Goal: Task Accomplishment & Management: Manage account settings

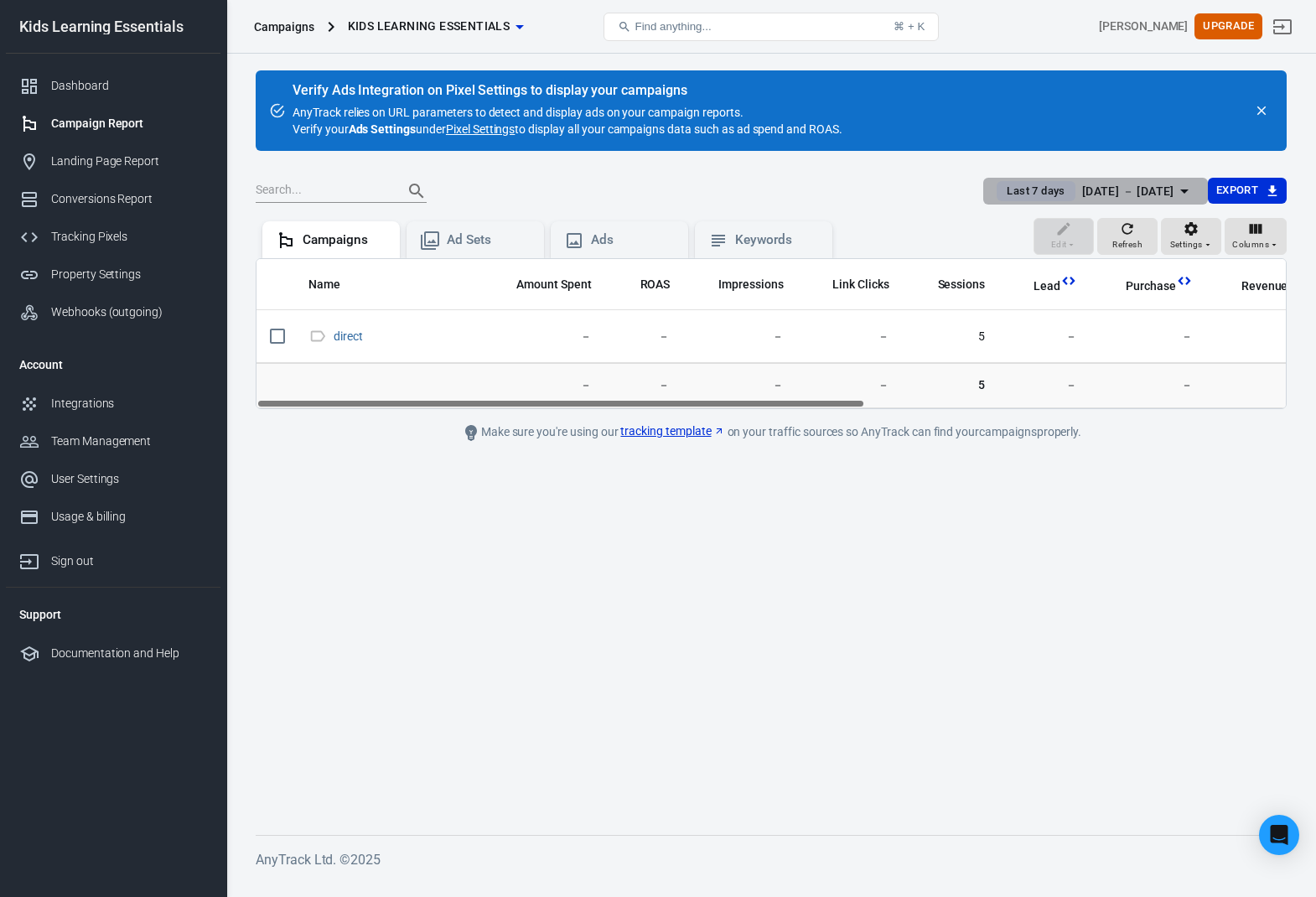
click at [1135, 183] on div "[DATE] － [DATE]" at bounding box center [1128, 192] width 92 height 21
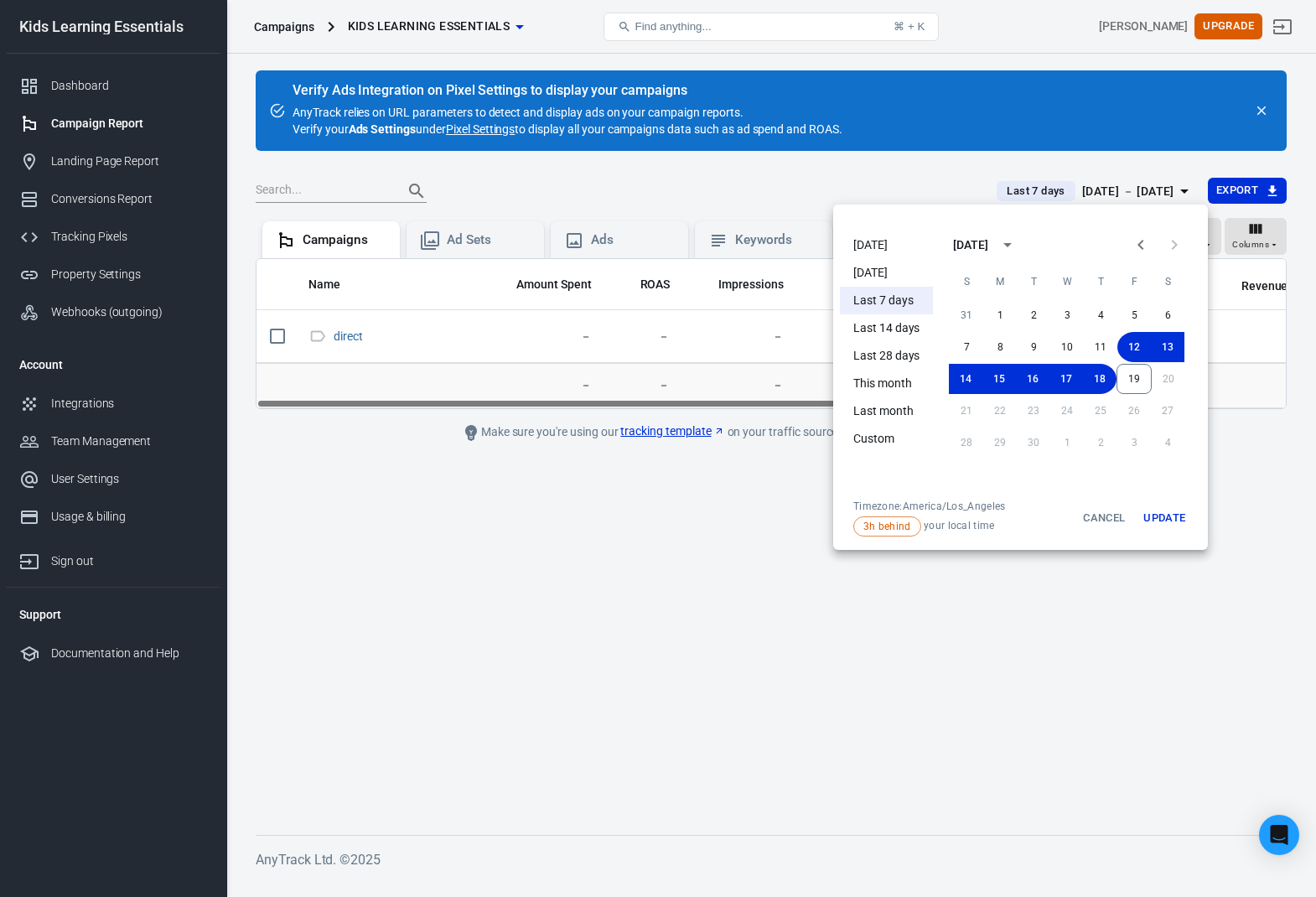
click at [868, 249] on li "[DATE]" at bounding box center [886, 245] width 93 height 27
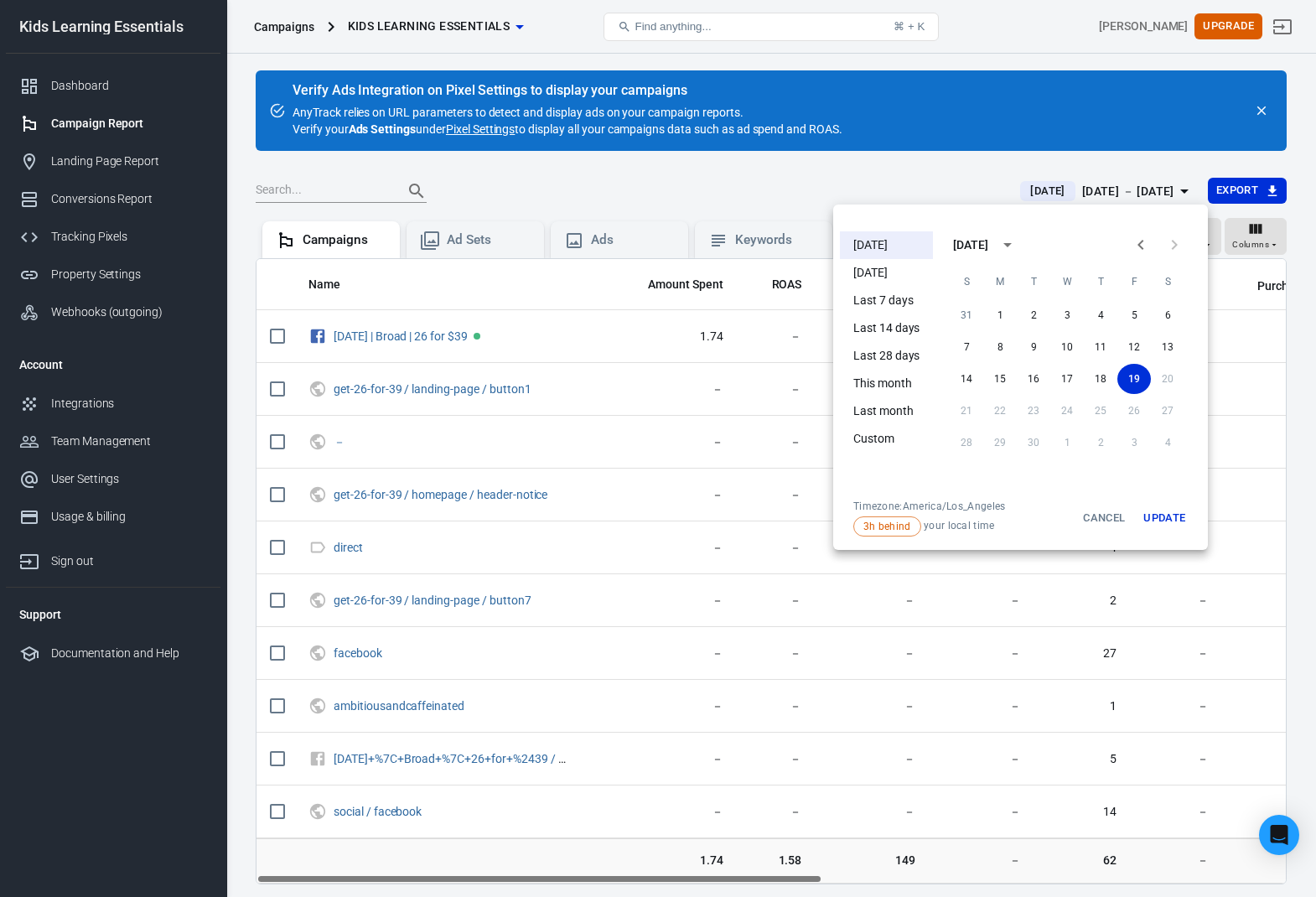
click at [1160, 517] on button "Update" at bounding box center [1164, 518] width 54 height 37
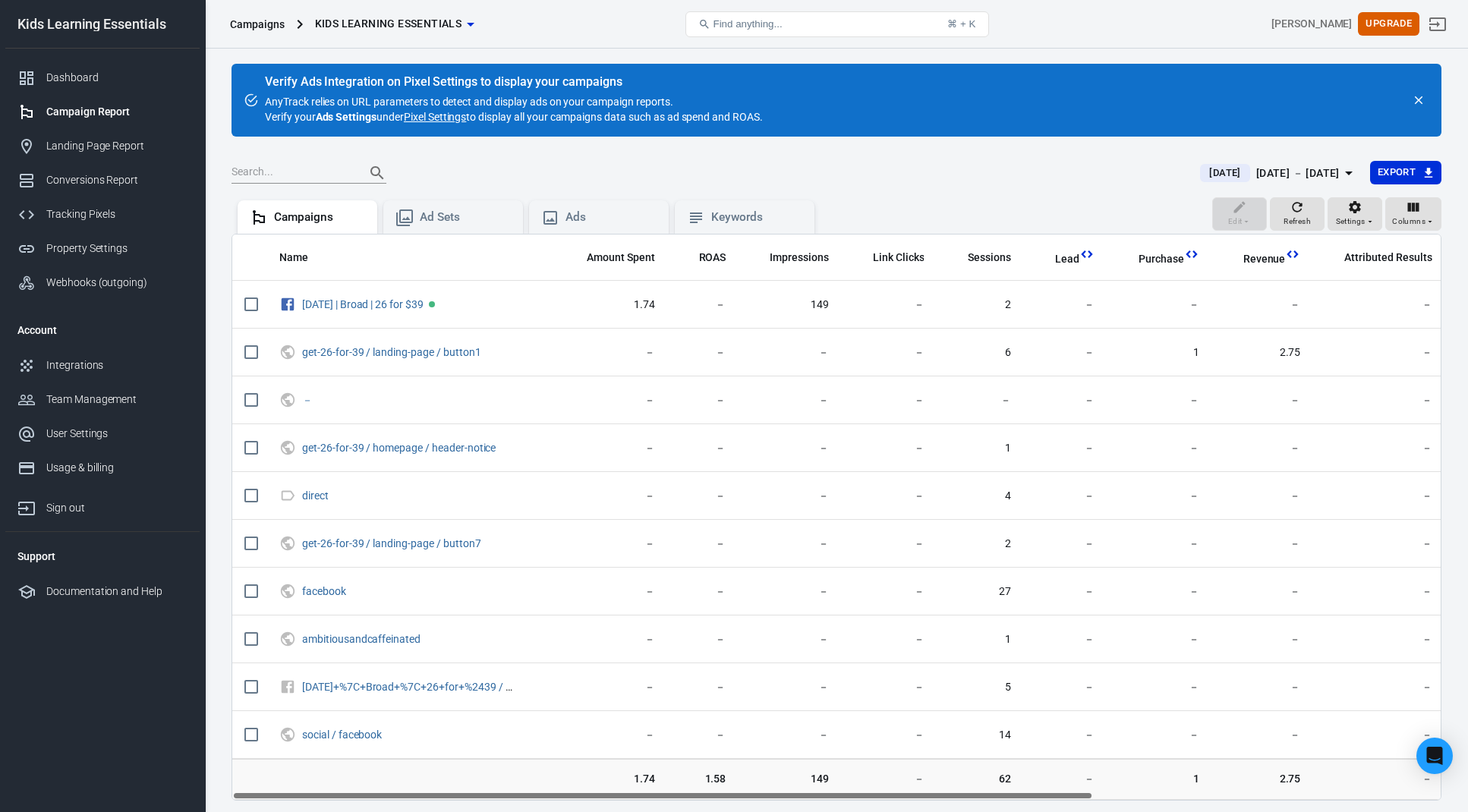
click at [825, 173] on div at bounding box center [707, 173] width 951 height 22
click at [459, 118] on link "Pixel Settings" at bounding box center [435, 117] width 62 height 15
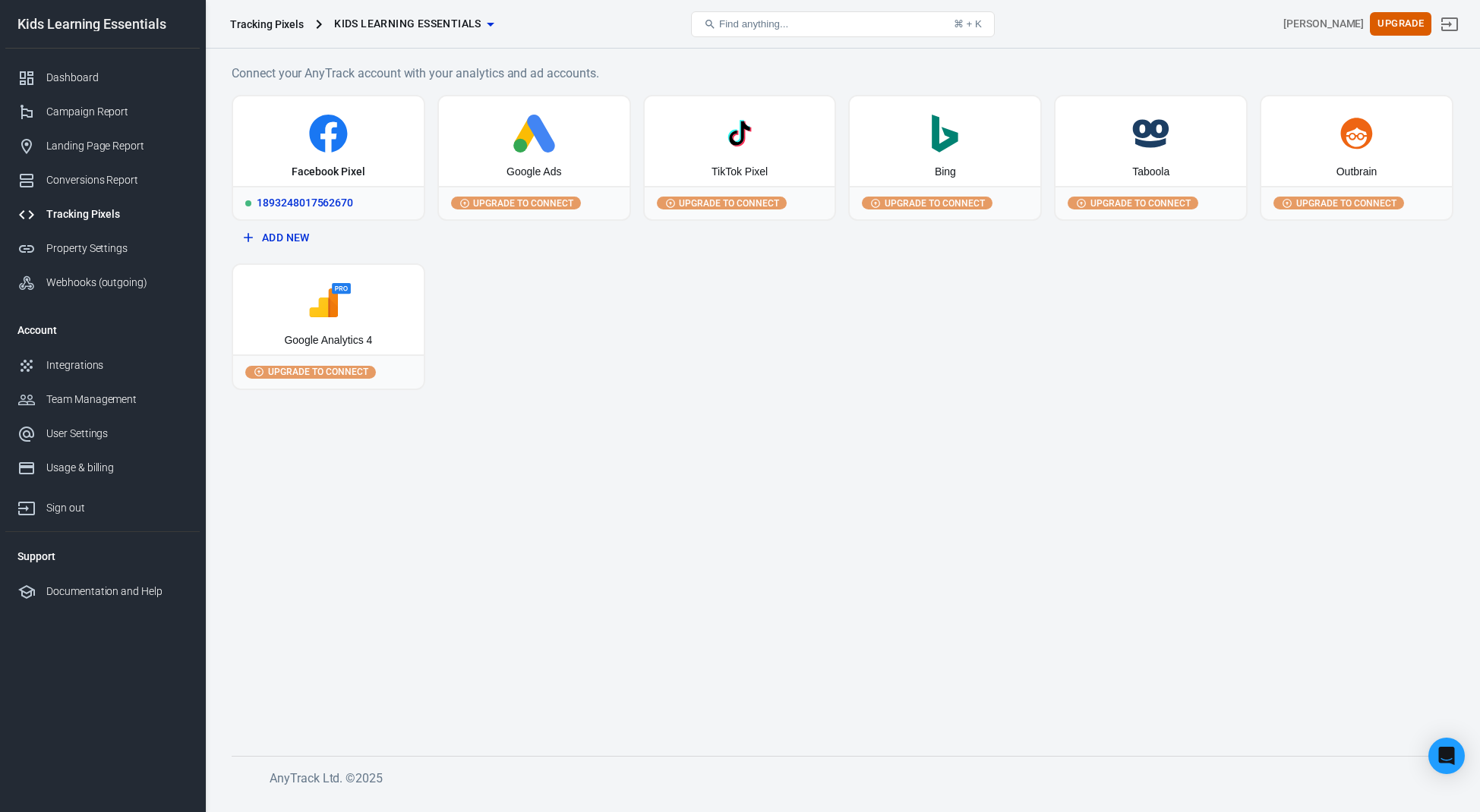
click at [372, 160] on div "Facebook Pixel" at bounding box center [328, 141] width 191 height 90
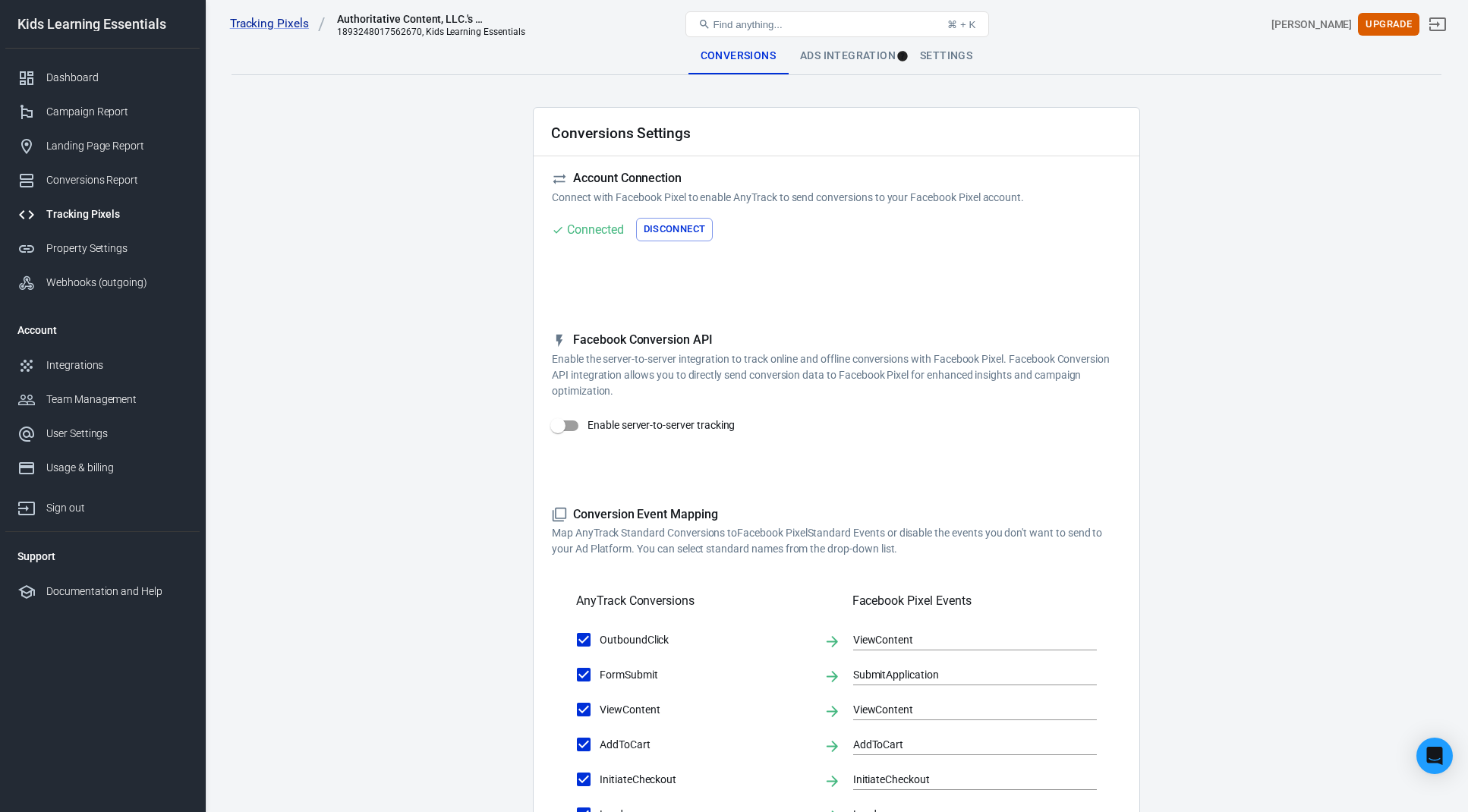
click at [556, 426] on input "Enable server-to-server tracking" at bounding box center [558, 426] width 86 height 29
checkbox input "false"
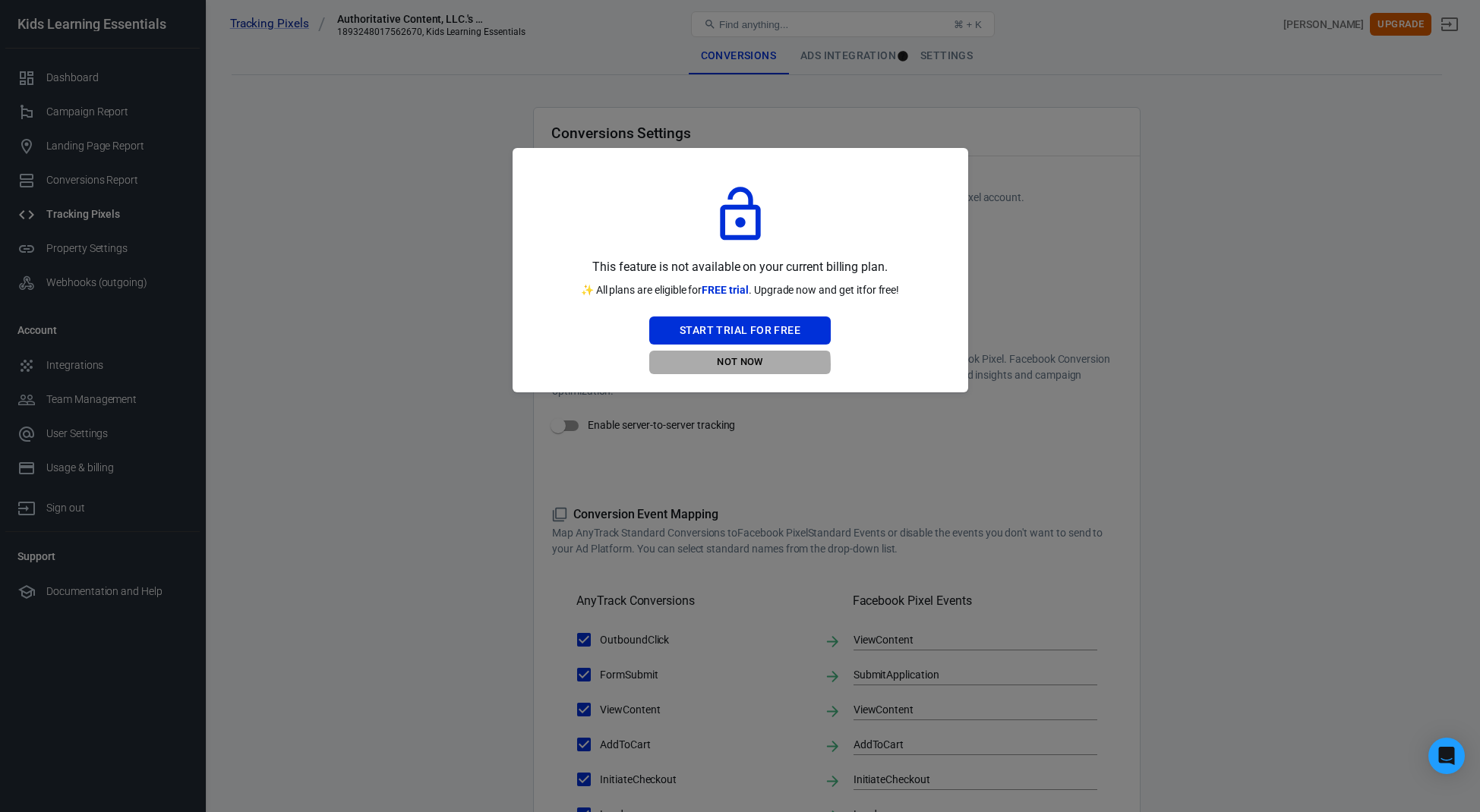
click at [724, 364] on button "Not Now" at bounding box center [740, 362] width 182 height 23
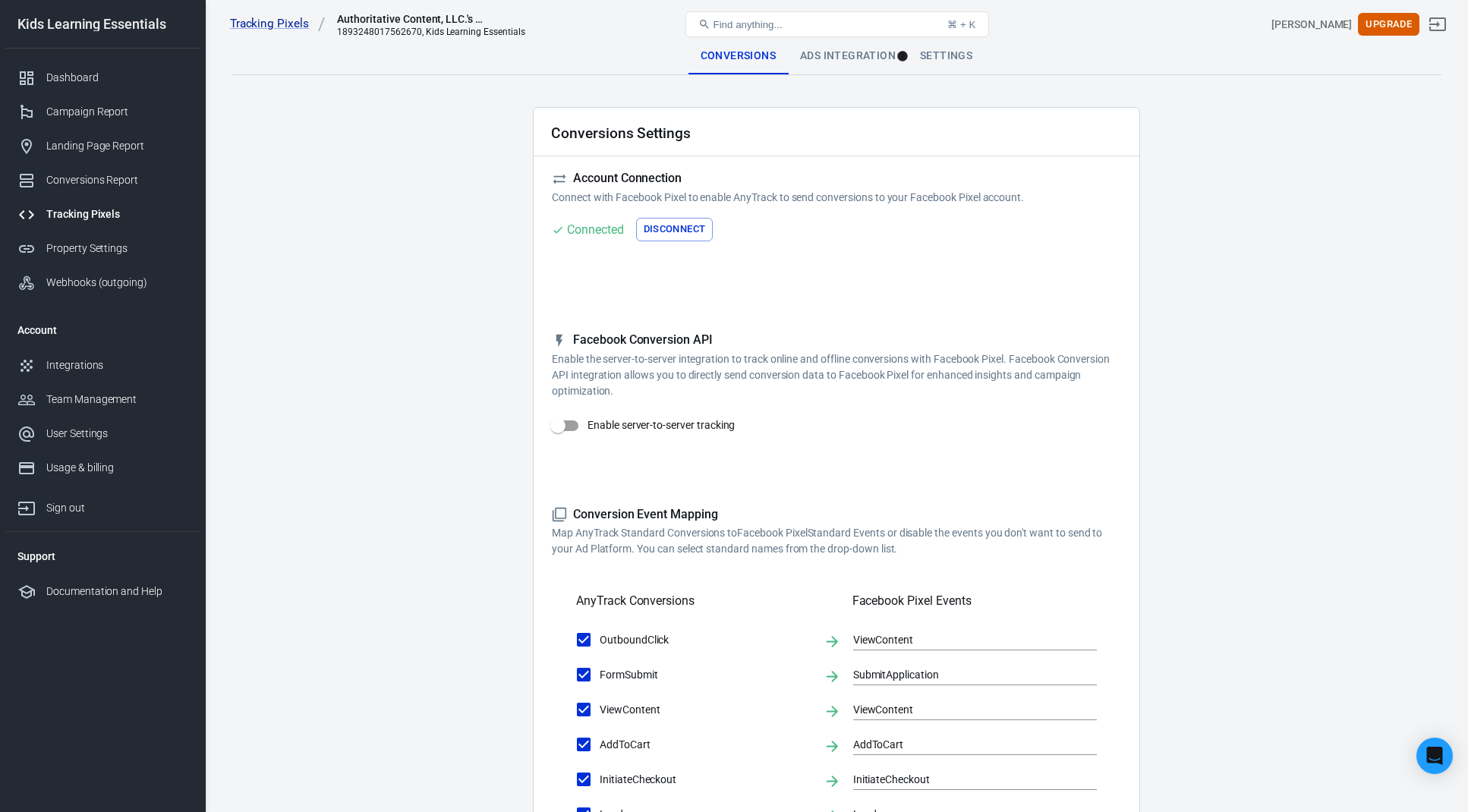
drag, startPoint x: 427, startPoint y: 395, endPoint x: 424, endPoint y: 380, distance: 15.3
click at [426, 394] on main "Conversions Ads Integration Settings Conversions Settings Account Connection Co…" at bounding box center [836, 655] width 1210 height 1236
click at [833, 62] on div "Ads Integration" at bounding box center [848, 56] width 120 height 37
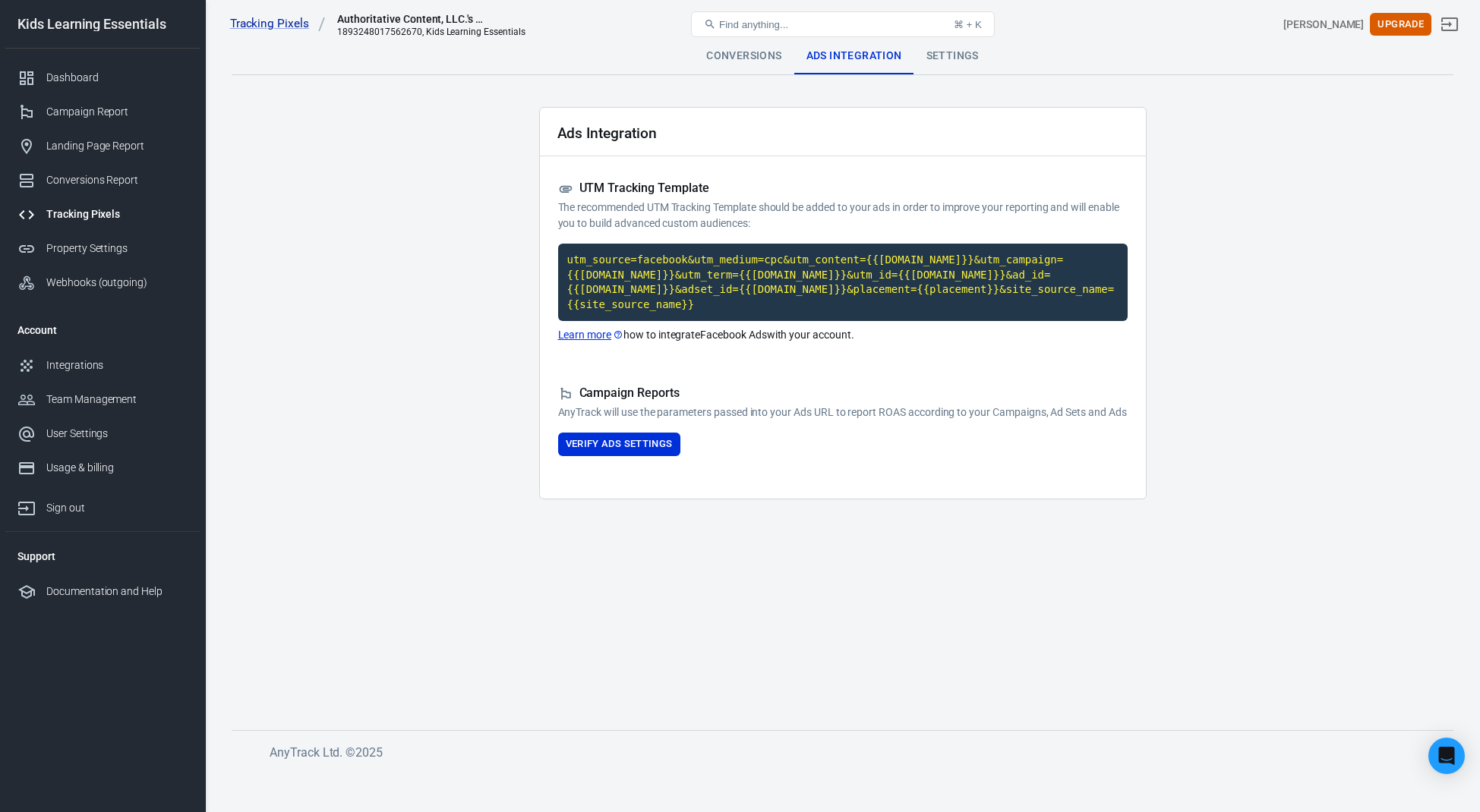
click at [951, 59] on div "Settings" at bounding box center [953, 56] width 77 height 37
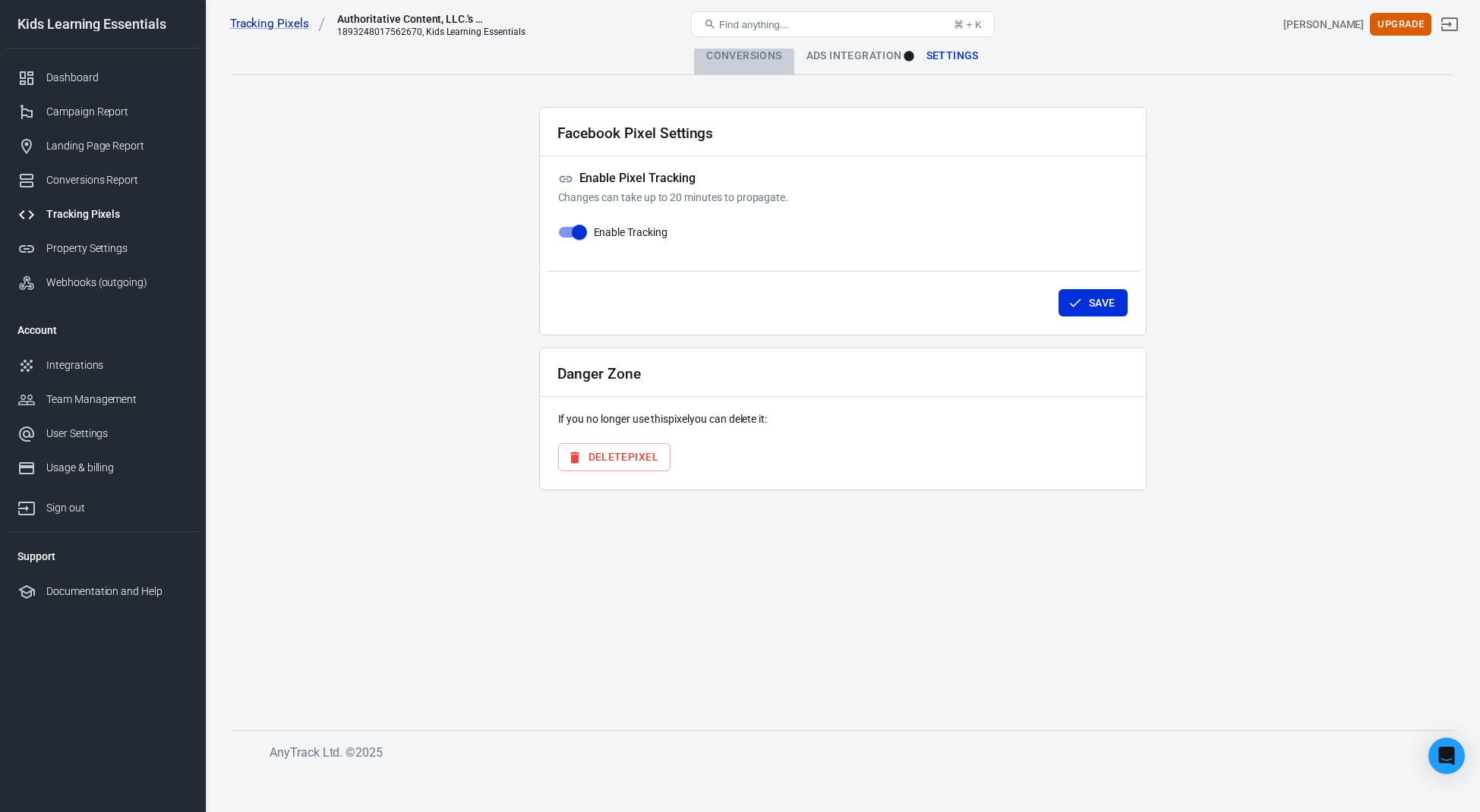
click at [729, 51] on div "Conversions" at bounding box center [744, 56] width 99 height 37
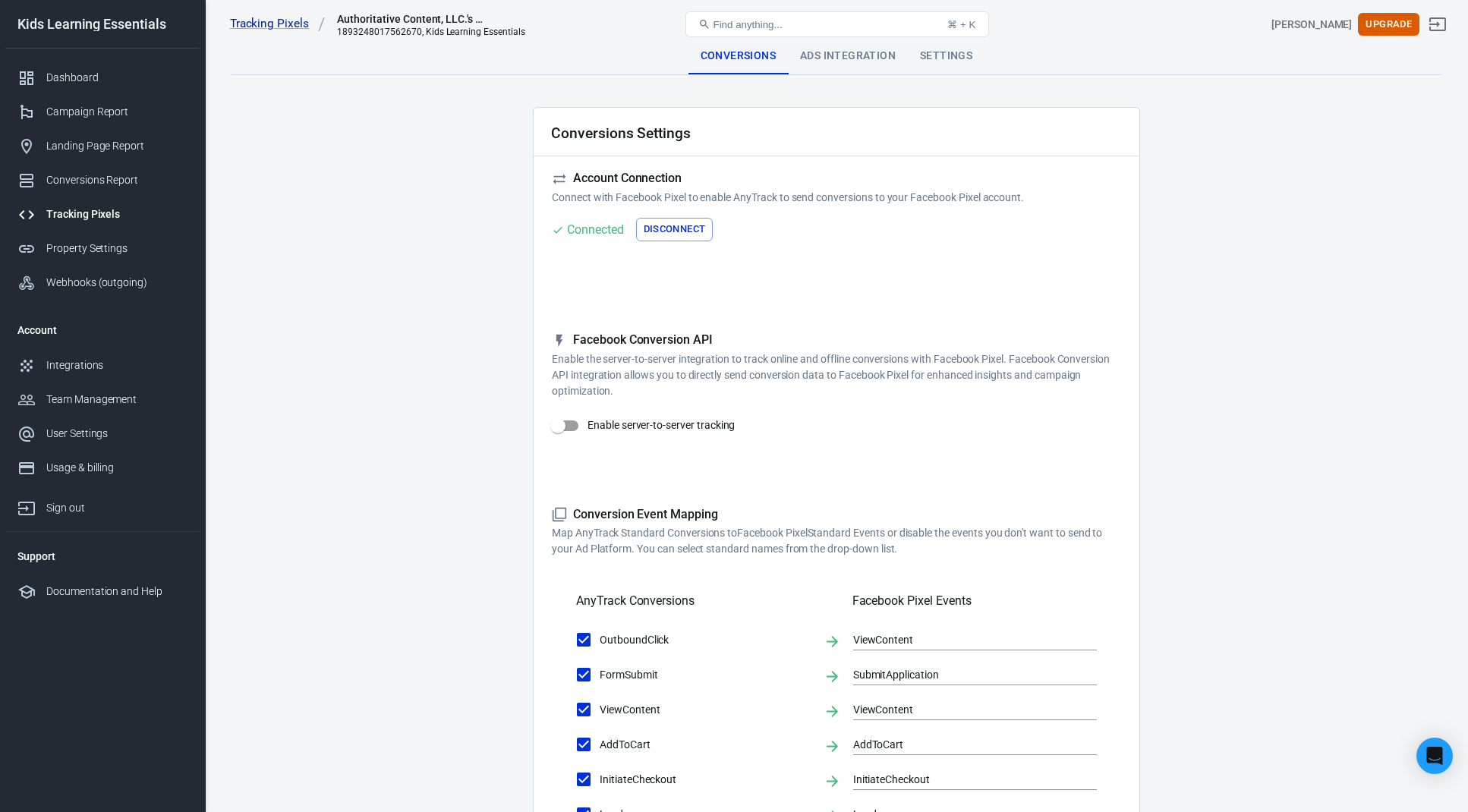
click at [430, 138] on main "Conversions Ads Integration Settings Conversions Settings Account Connection Co…" at bounding box center [836, 655] width 1210 height 1236
click at [94, 72] on div "Dashboard" at bounding box center [117, 78] width 141 height 16
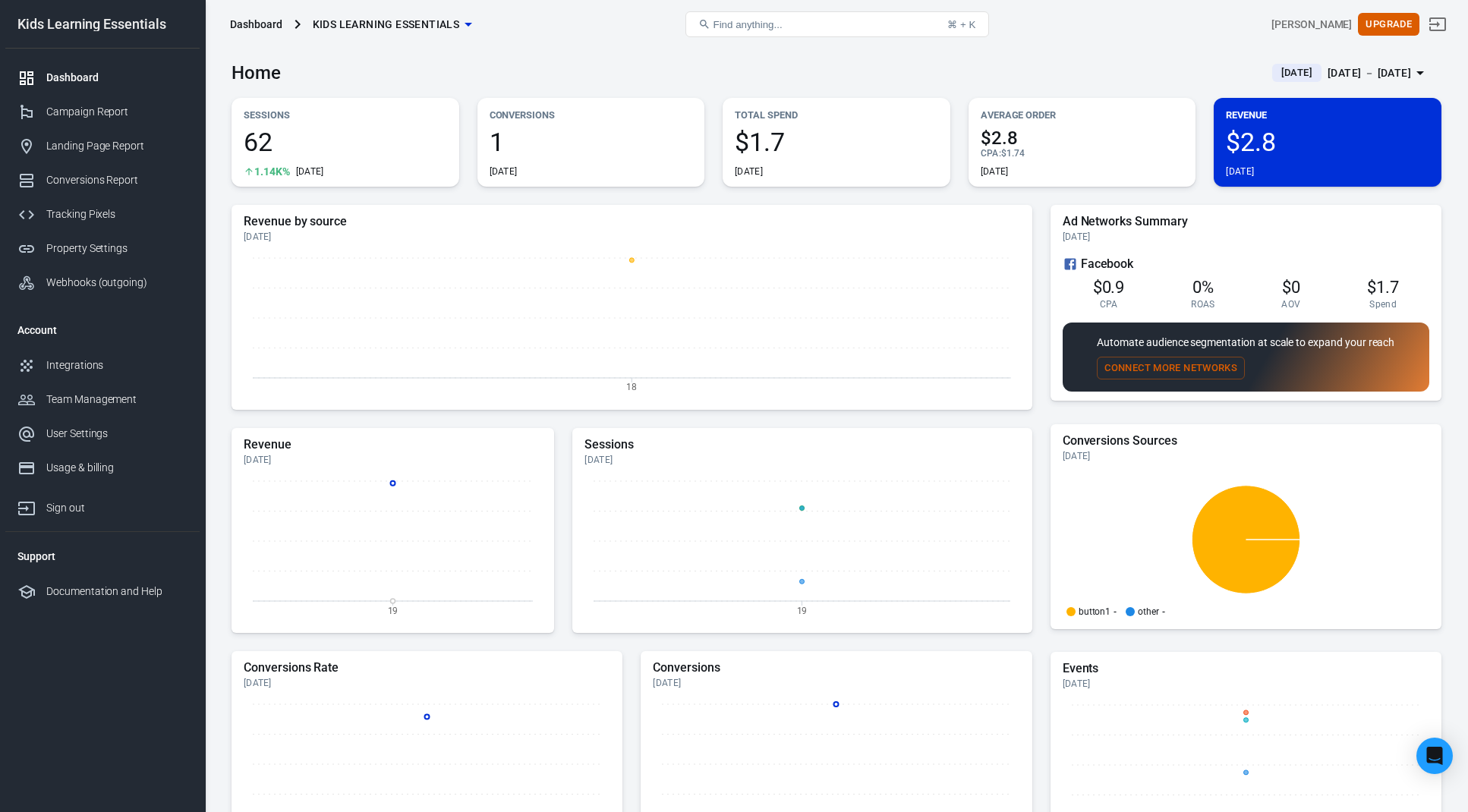
click at [1039, 40] on div "Find anything... ⌘ + K" at bounding box center [837, 25] width 405 height 37
click at [1177, 46] on div "Dashboard Kids Learning Essentials Find anything... ⌘ + K Kenan Ross Upgrade" at bounding box center [836, 24] width 1262 height 49
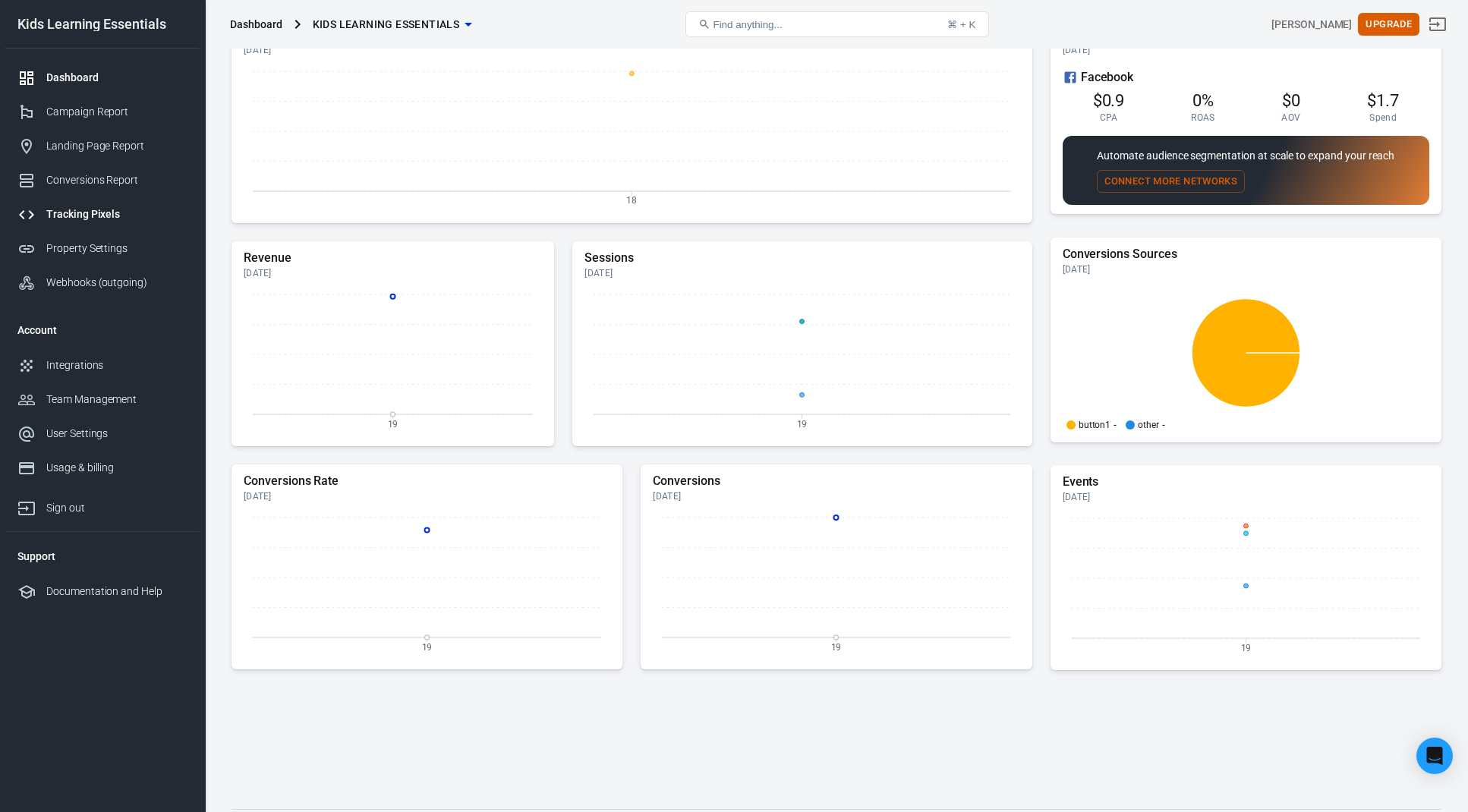
scroll to position [149, 0]
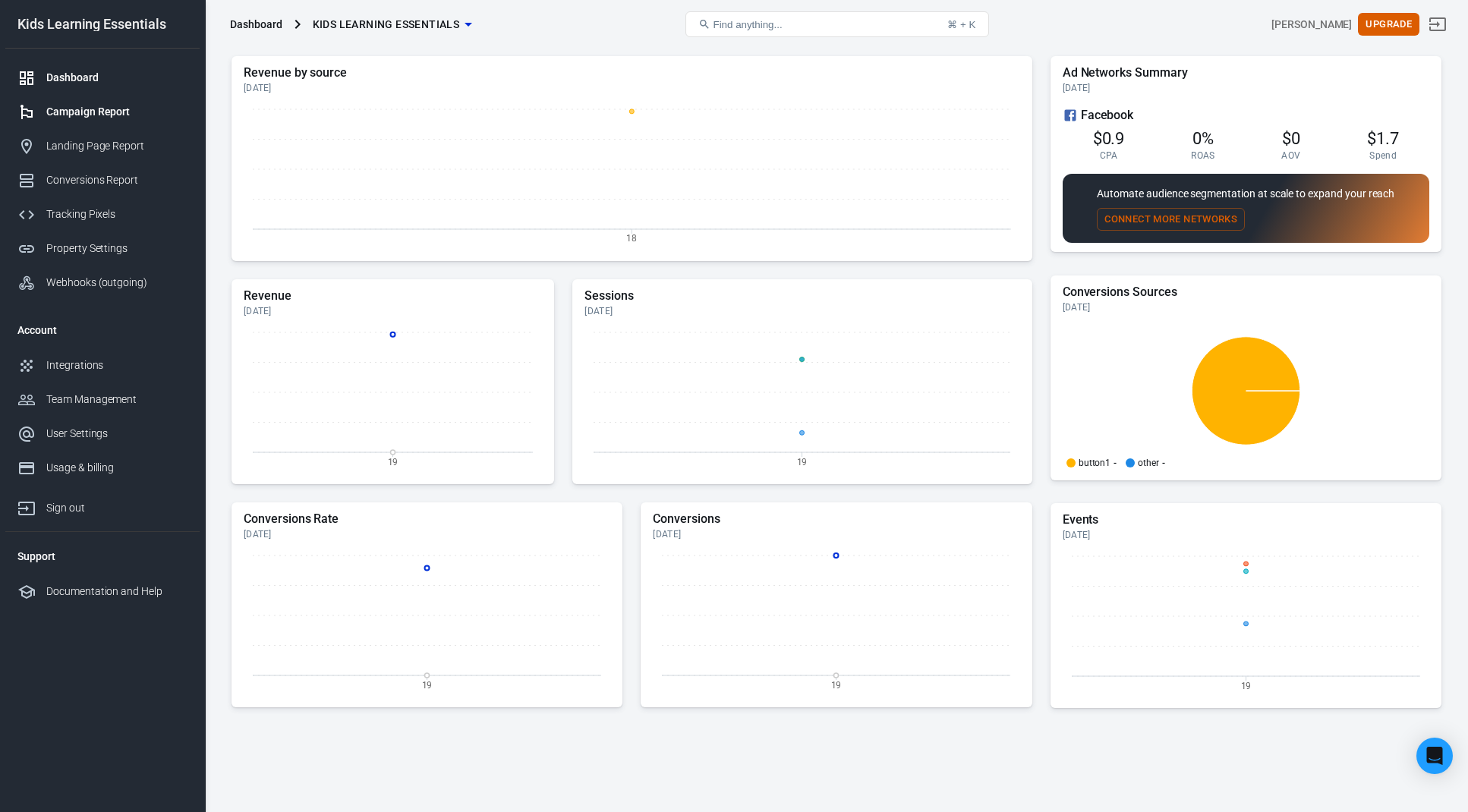
click at [85, 114] on div "Campaign Report" at bounding box center [117, 112] width 141 height 16
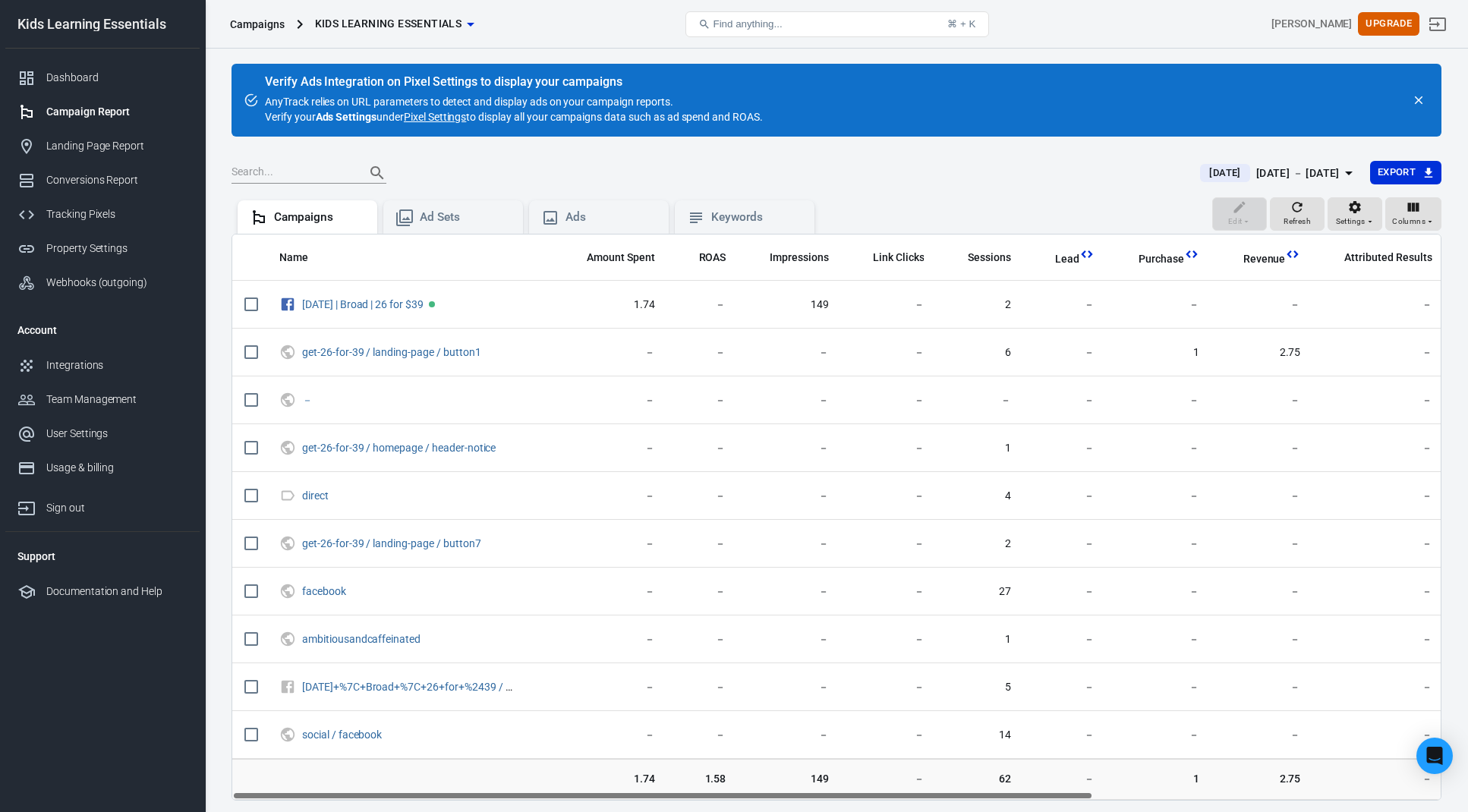
click at [889, 174] on div at bounding box center [707, 173] width 951 height 22
click at [1003, 182] on div at bounding box center [707, 173] width 951 height 22
click at [984, 198] on div "Edit Refresh Settings Columns Campaigns Ad Sets Ads Keywords" at bounding box center [836, 216] width 1210 height 37
click at [1304, 206] on icon "button" at bounding box center [1297, 206] width 15 height 15
click at [1101, 171] on div at bounding box center [707, 173] width 951 height 22
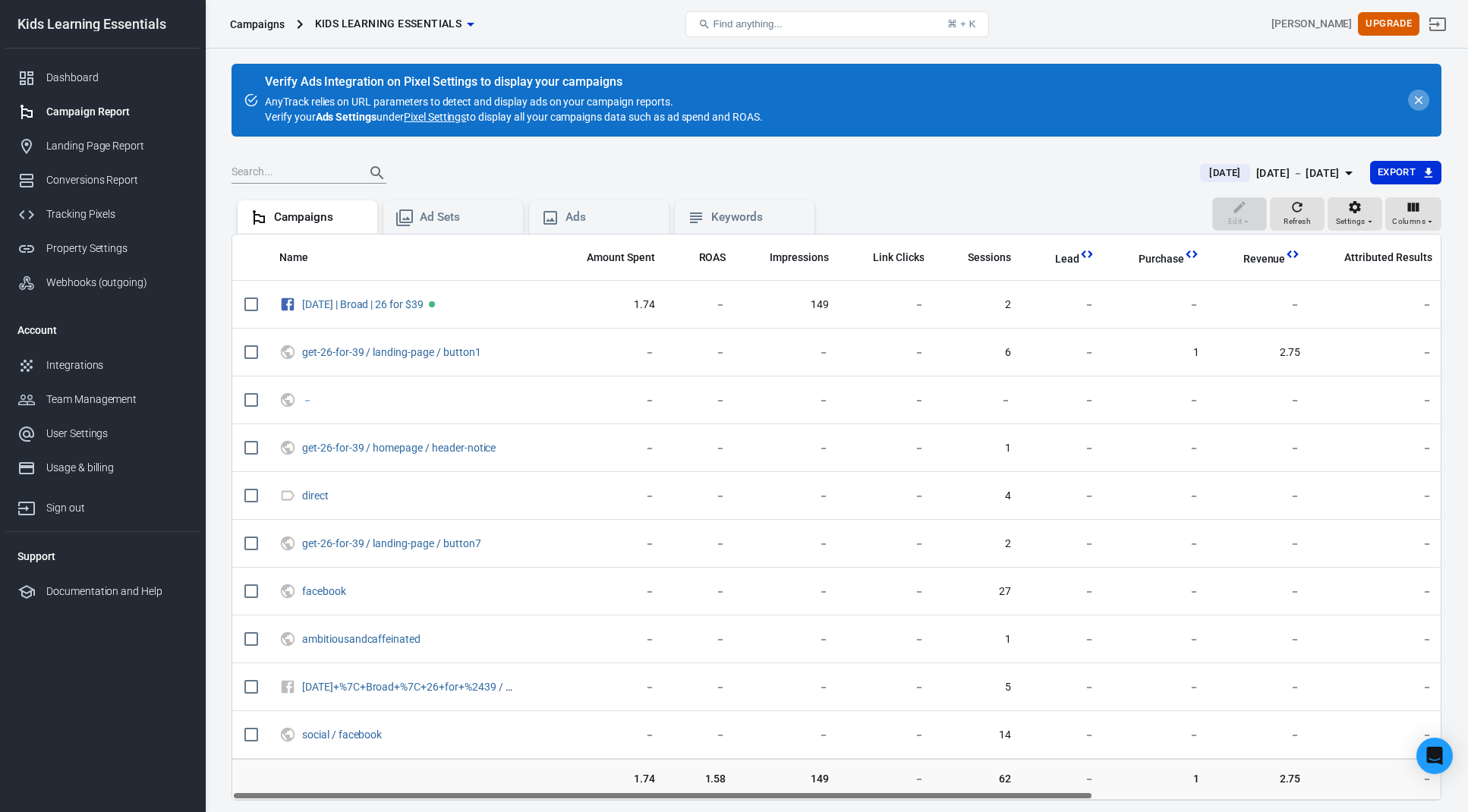
click at [1418, 98] on icon "close" at bounding box center [1419, 100] width 8 height 8
click at [1422, 99] on icon "close" at bounding box center [1418, 100] width 14 height 14
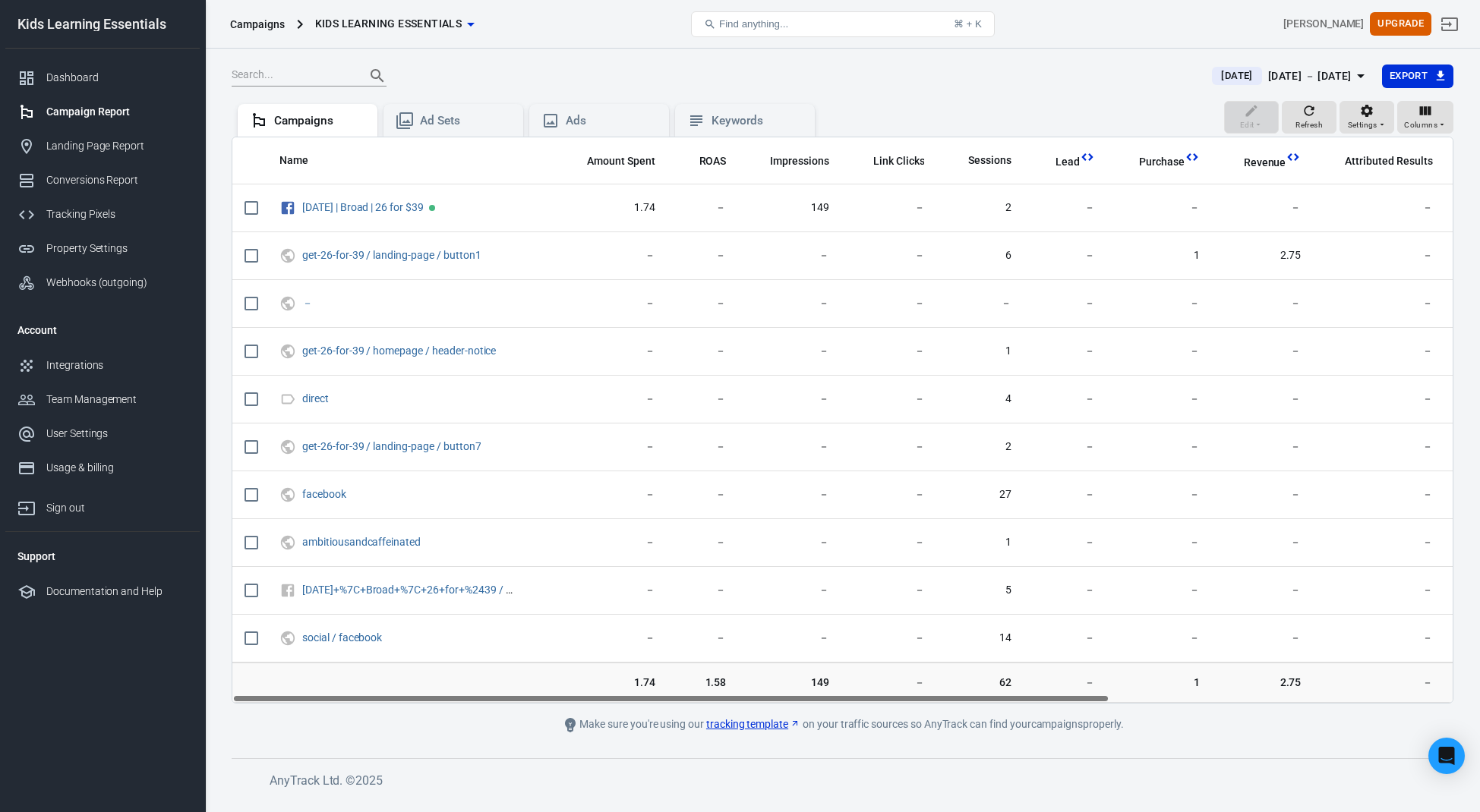
click at [936, 89] on div "Today Sep 19 － Sep 19, 2025 Export" at bounding box center [842, 82] width 1221 height 37
click at [748, 116] on div "Keywords" at bounding box center [757, 121] width 91 height 16
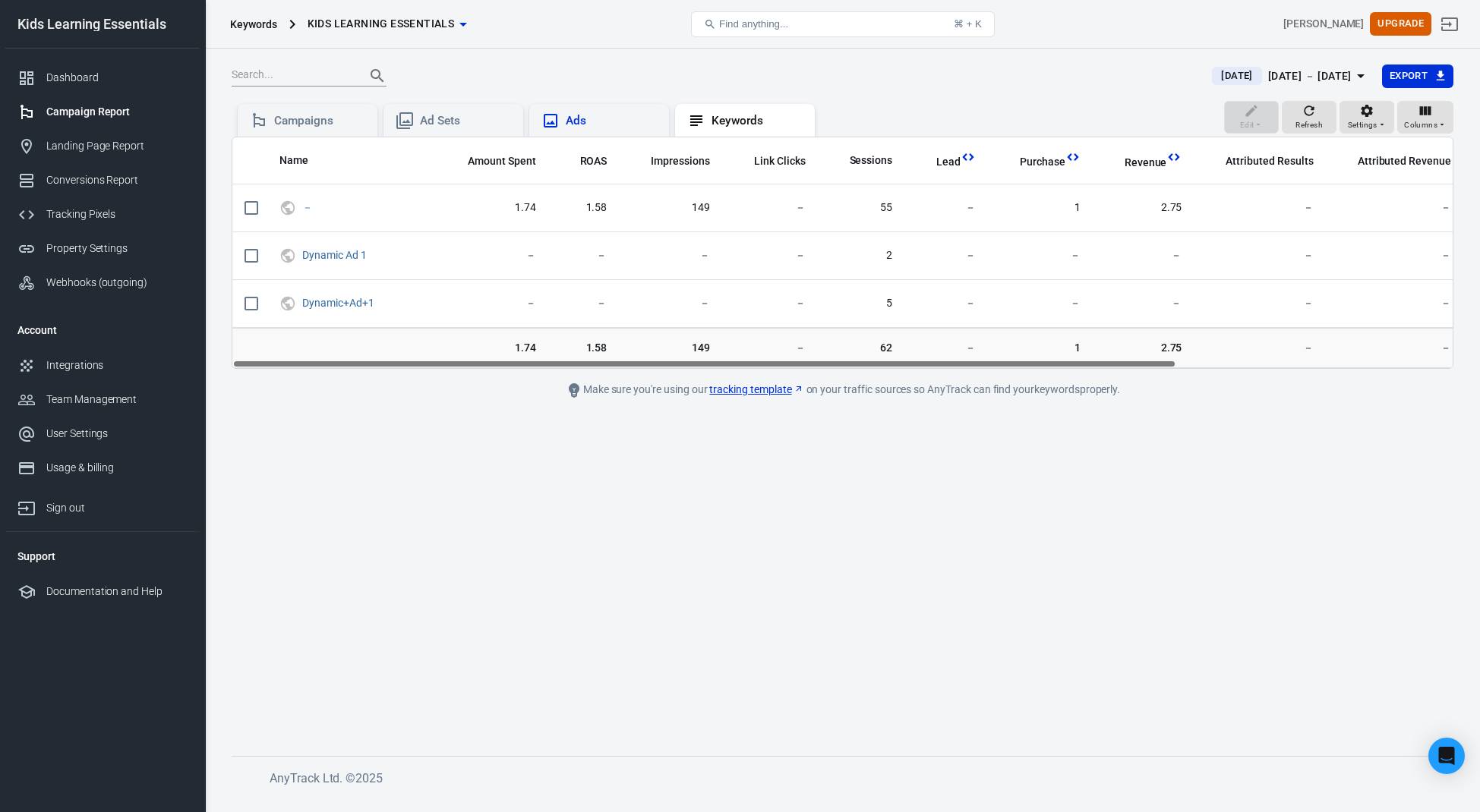
click at [576, 114] on div "Ads" at bounding box center [612, 121] width 91 height 16
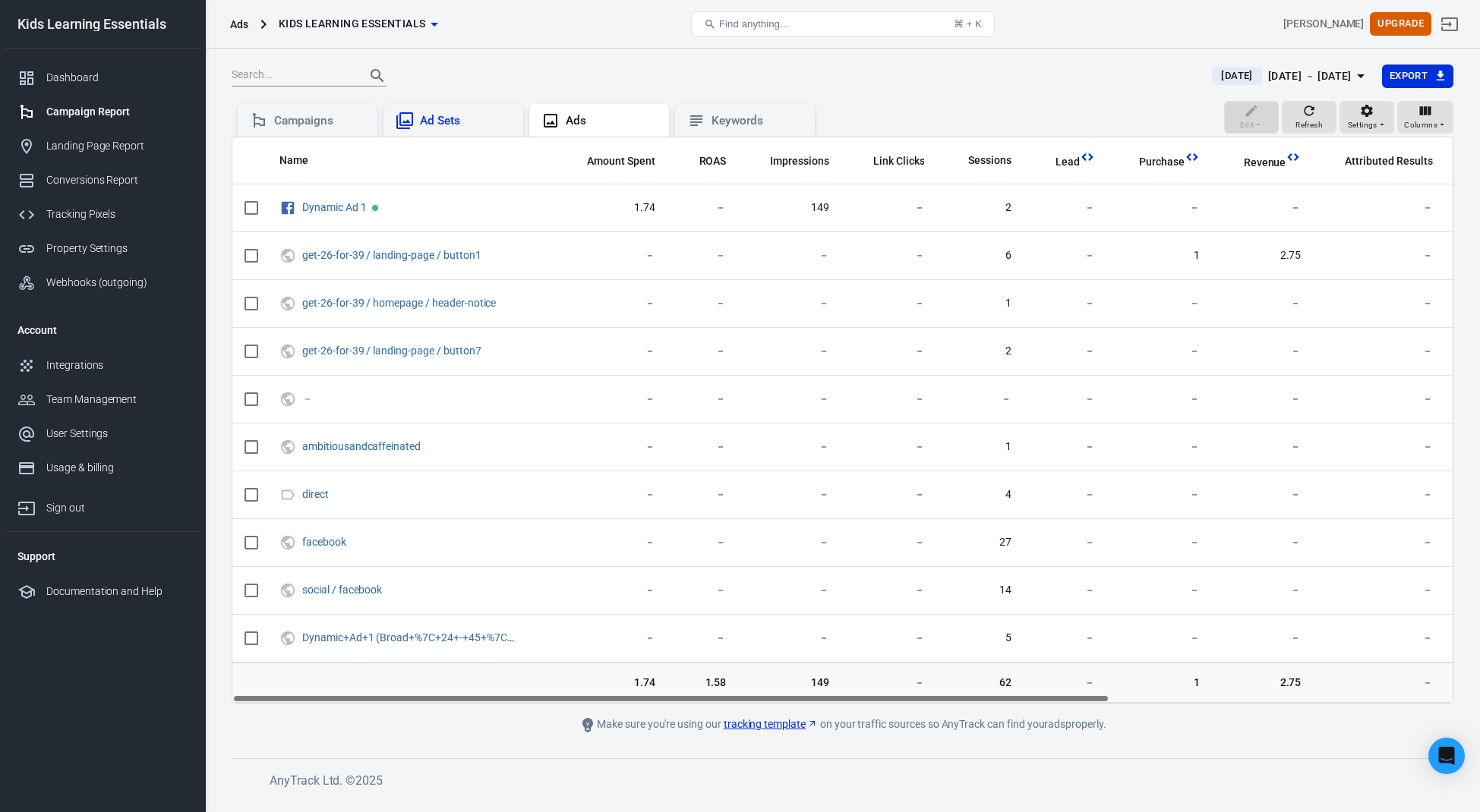
click at [463, 119] on div "Ad Sets" at bounding box center [466, 121] width 91 height 16
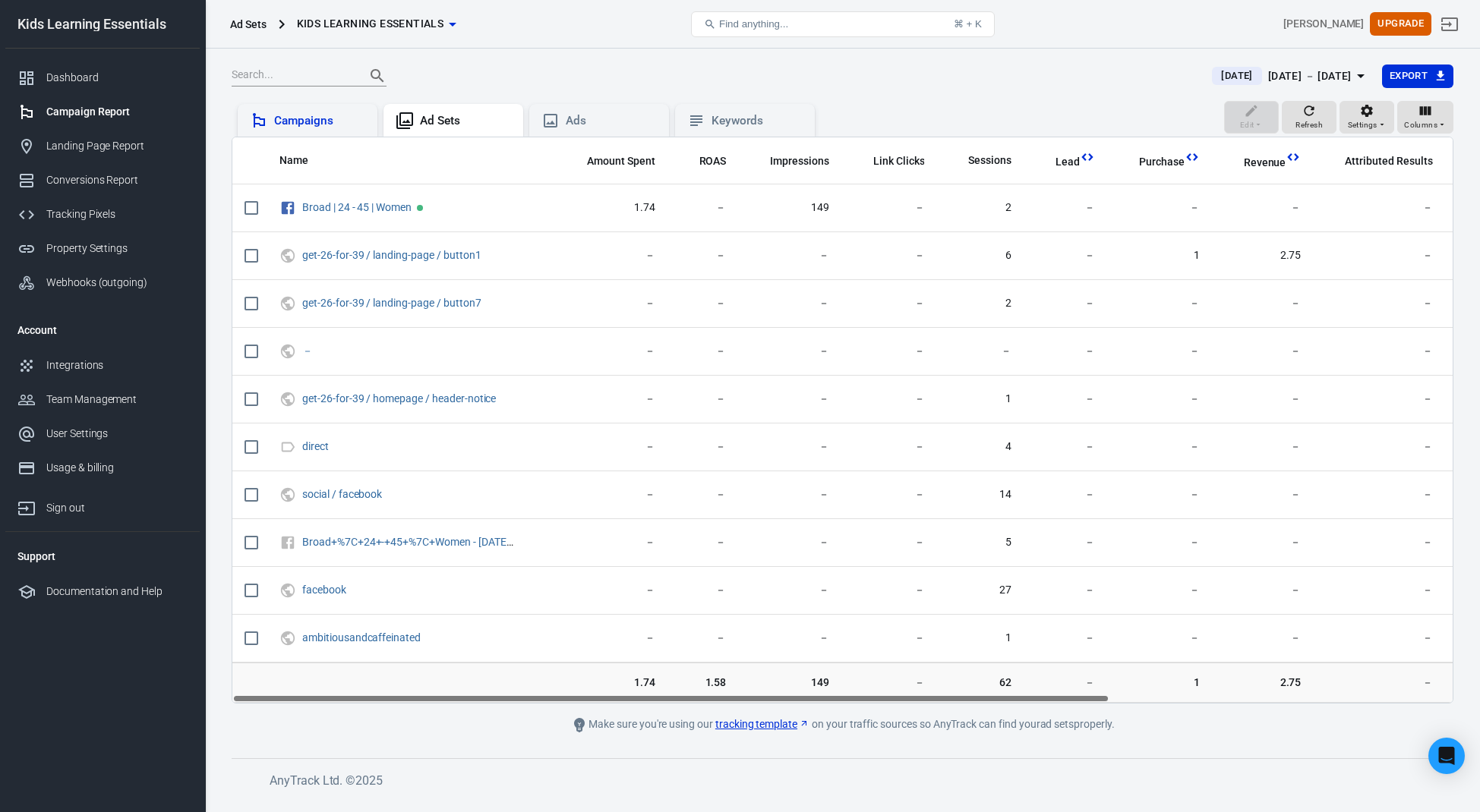
click at [321, 118] on div "Campaigns" at bounding box center [319, 121] width 91 height 16
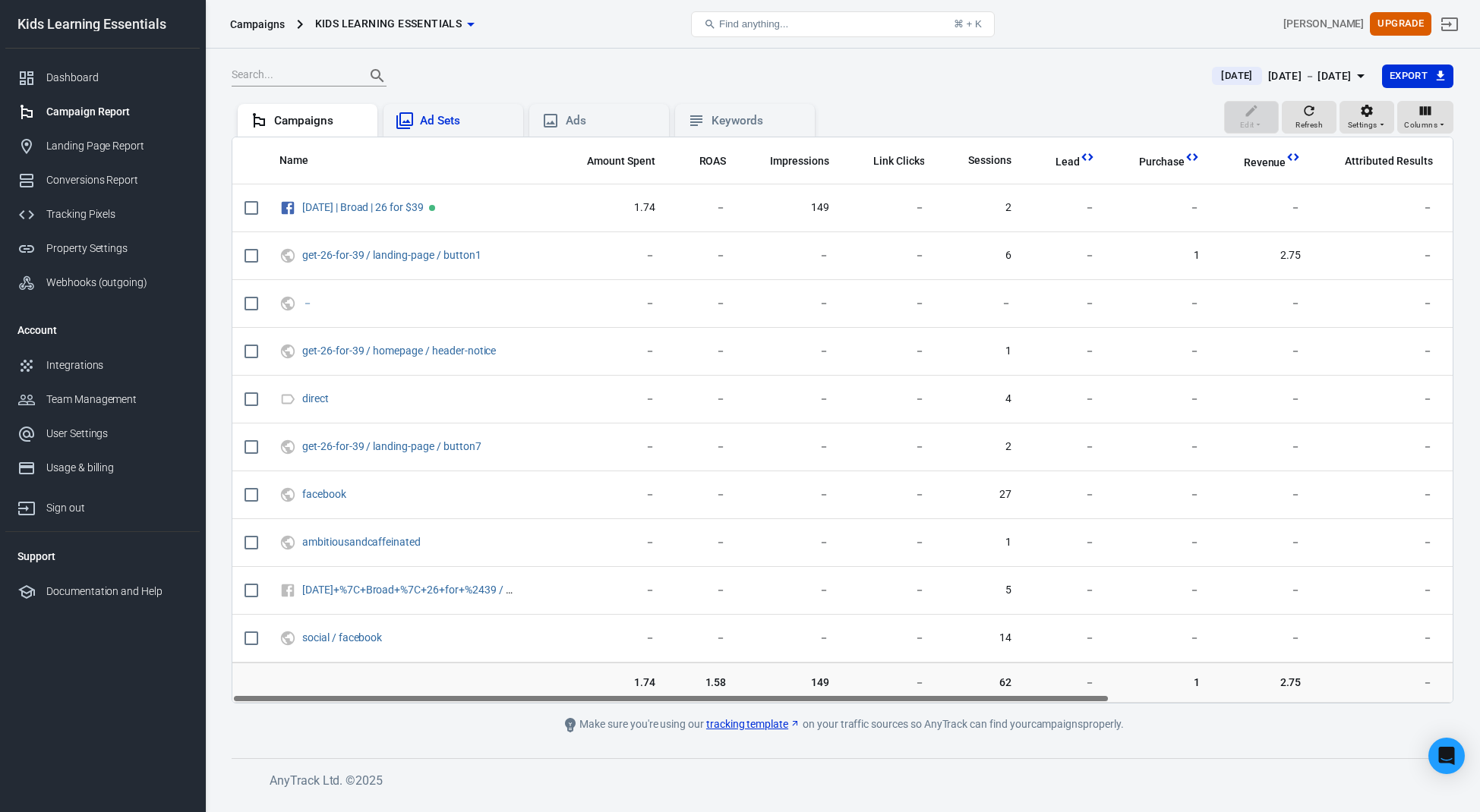
click at [463, 125] on div "Ad Sets" at bounding box center [466, 121] width 91 height 16
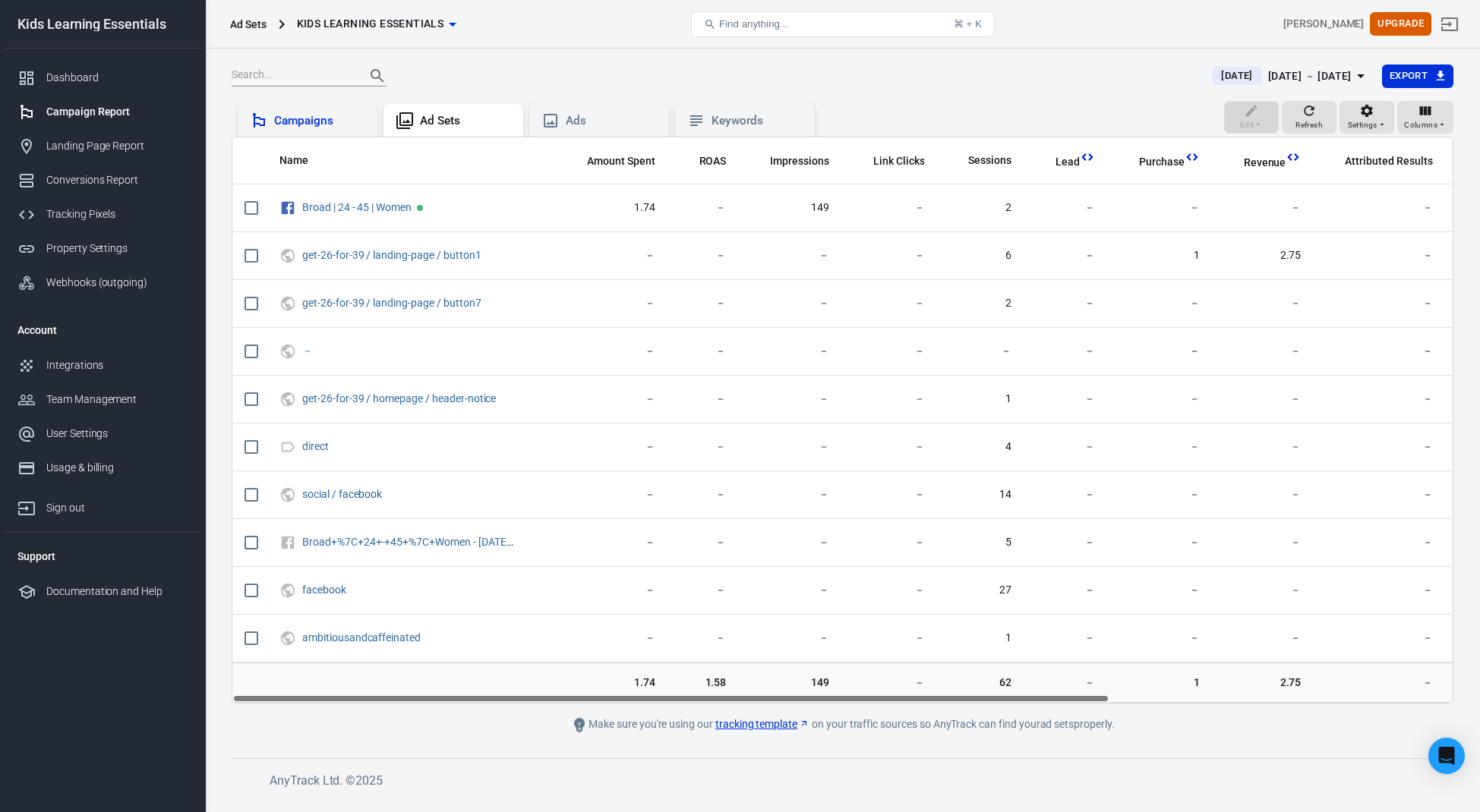
click at [325, 125] on div "Campaigns" at bounding box center [319, 121] width 91 height 16
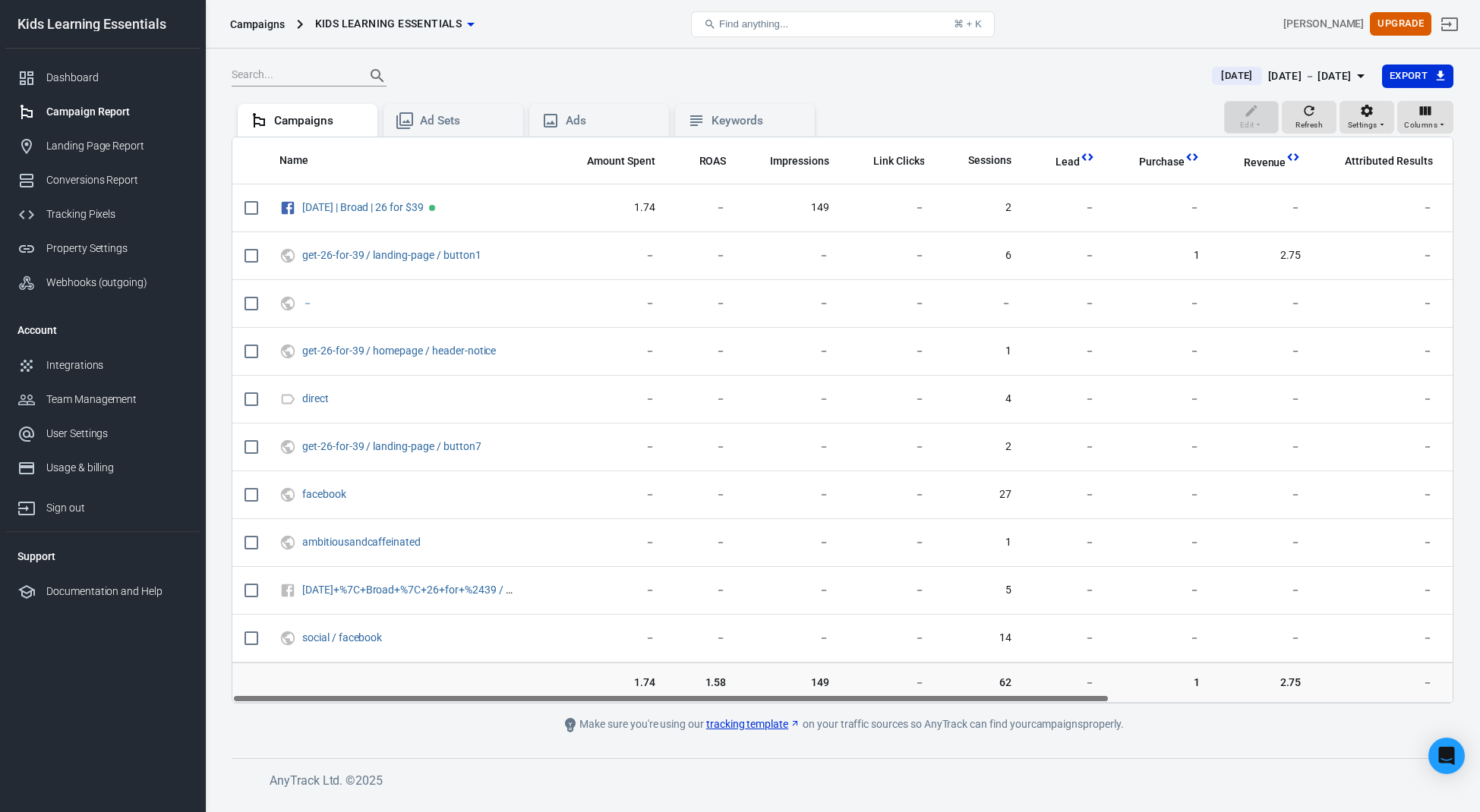
click at [1073, 20] on div "Kenan Ross Upgrade" at bounding box center [1257, 25] width 408 height 37
